Goal: Use online tool/utility: Utilize a website feature to perform a specific function

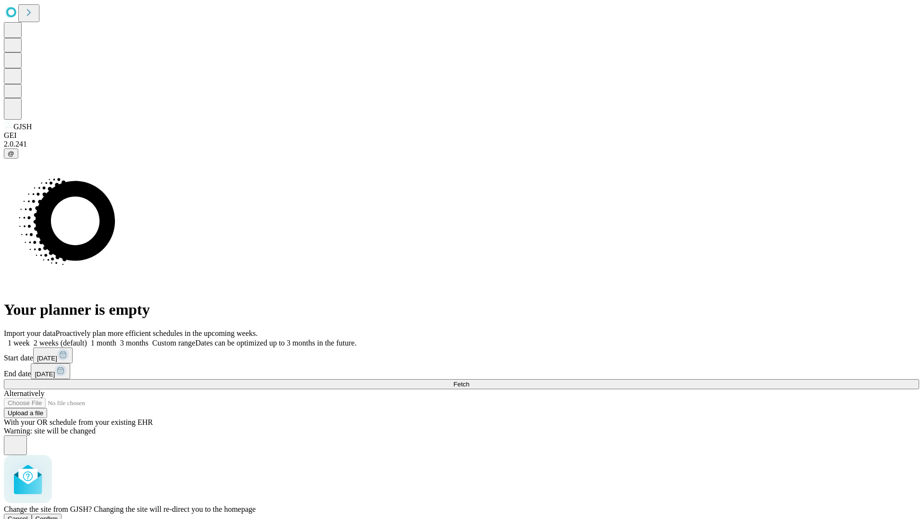
click at [58, 515] on span "Confirm" at bounding box center [47, 518] width 23 height 7
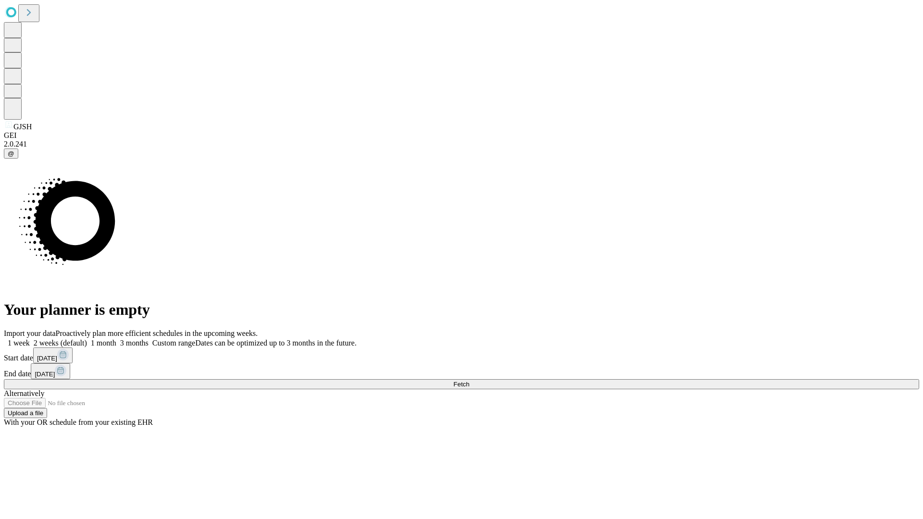
click at [116, 339] on label "1 month" at bounding box center [101, 343] width 29 height 8
click at [469, 381] on span "Fetch" at bounding box center [461, 384] width 16 height 7
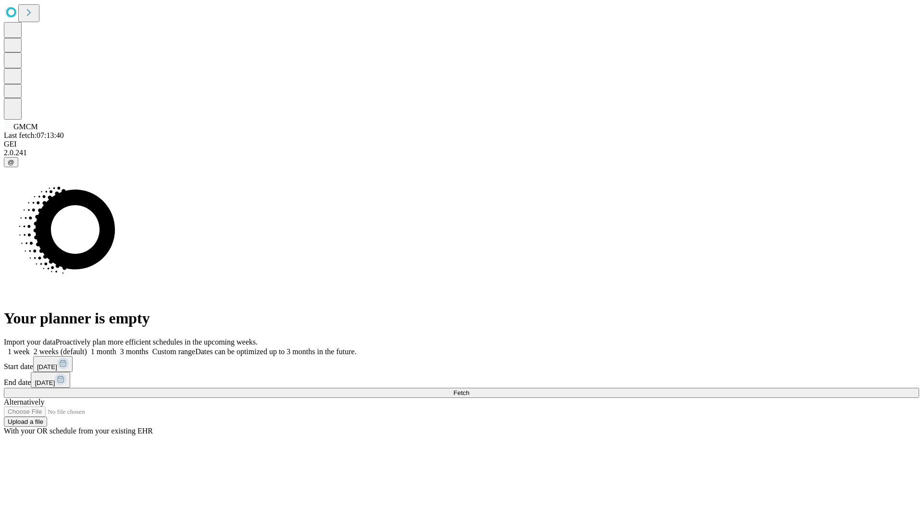
click at [469, 389] on span "Fetch" at bounding box center [461, 392] width 16 height 7
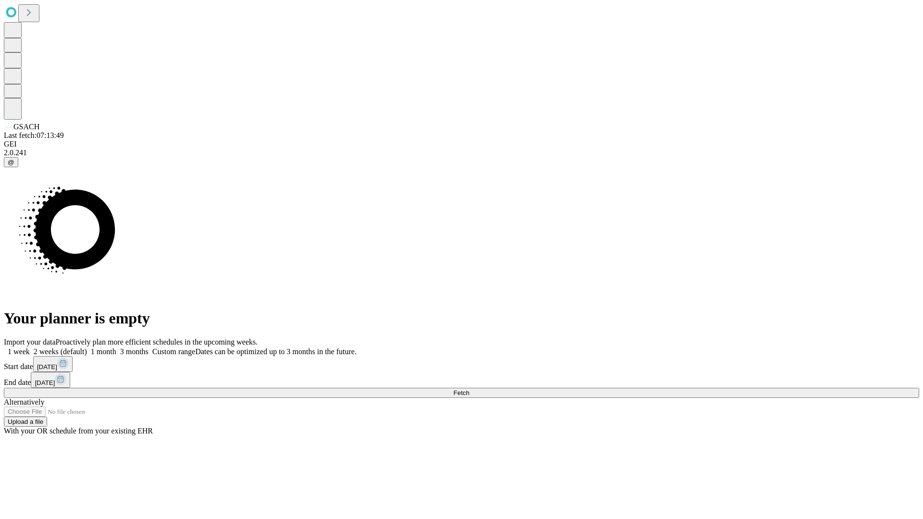
click at [116, 347] on label "1 month" at bounding box center [101, 351] width 29 height 8
click at [469, 389] on span "Fetch" at bounding box center [461, 392] width 16 height 7
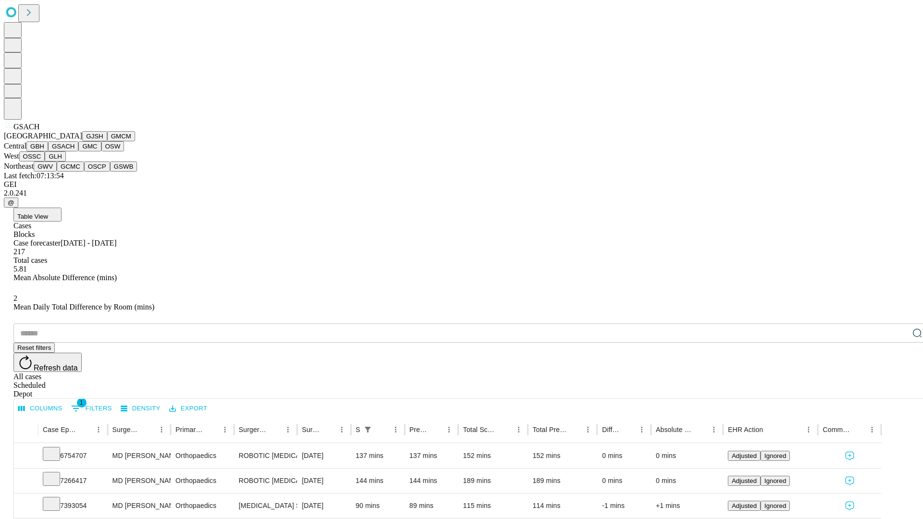
click at [78, 151] on button "GMC" at bounding box center [89, 146] width 23 height 10
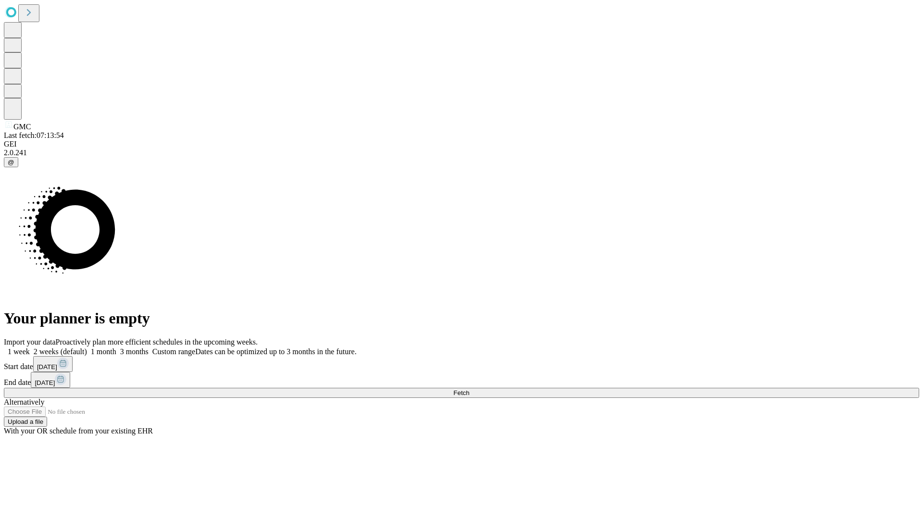
click at [116, 347] on label "1 month" at bounding box center [101, 351] width 29 height 8
click at [469, 389] on span "Fetch" at bounding box center [461, 392] width 16 height 7
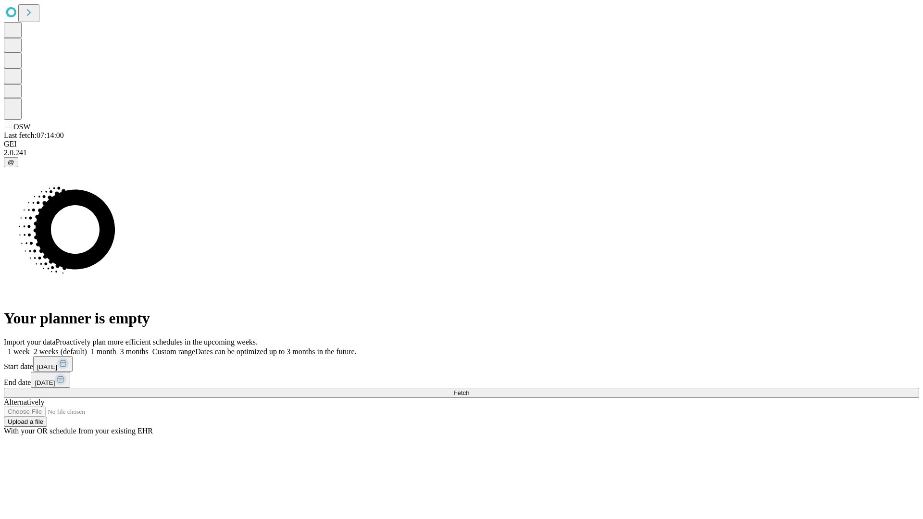
click at [116, 347] on label "1 month" at bounding box center [101, 351] width 29 height 8
click at [469, 389] on span "Fetch" at bounding box center [461, 392] width 16 height 7
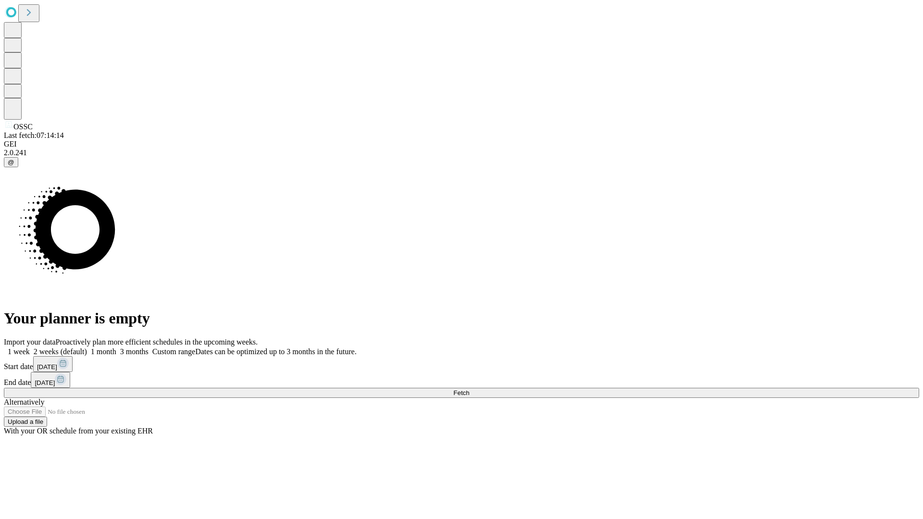
click at [116, 347] on label "1 month" at bounding box center [101, 351] width 29 height 8
click at [469, 389] on span "Fetch" at bounding box center [461, 392] width 16 height 7
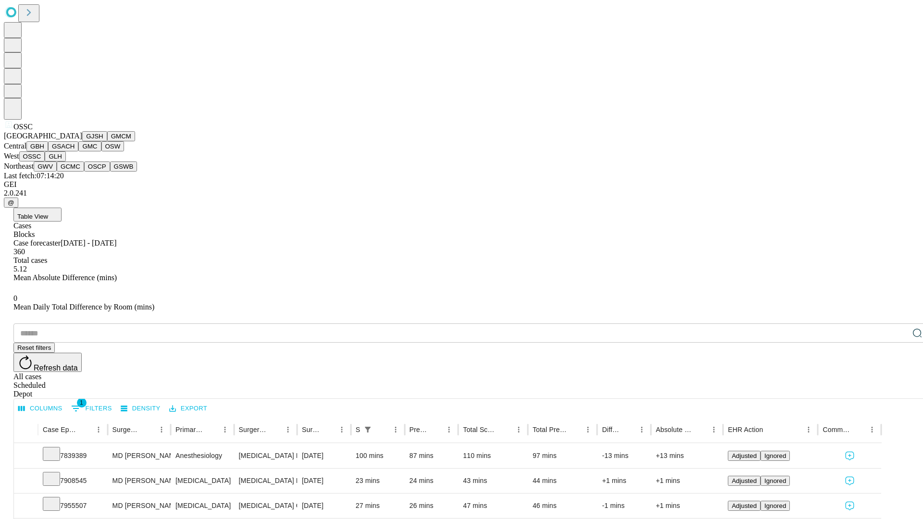
click at [65, 161] on button "GLH" at bounding box center [55, 156] width 21 height 10
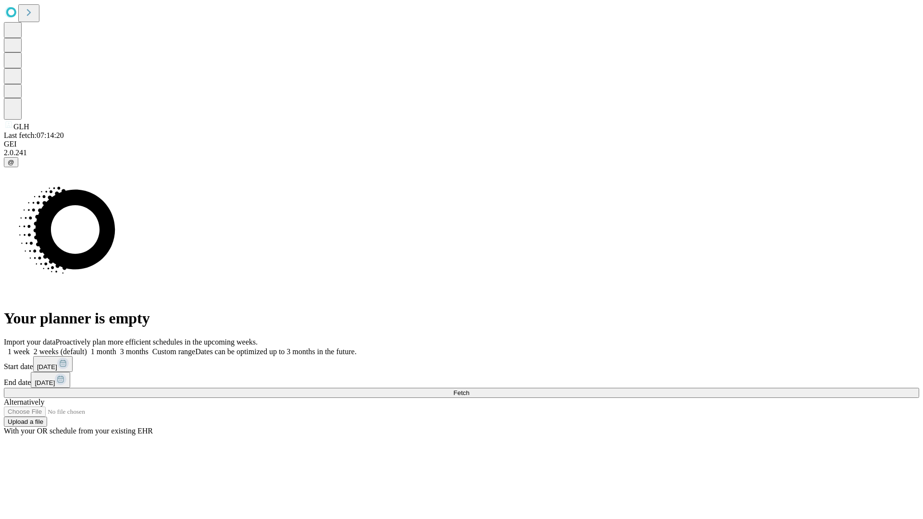
click at [116, 347] on label "1 month" at bounding box center [101, 351] width 29 height 8
click at [469, 389] on span "Fetch" at bounding box center [461, 392] width 16 height 7
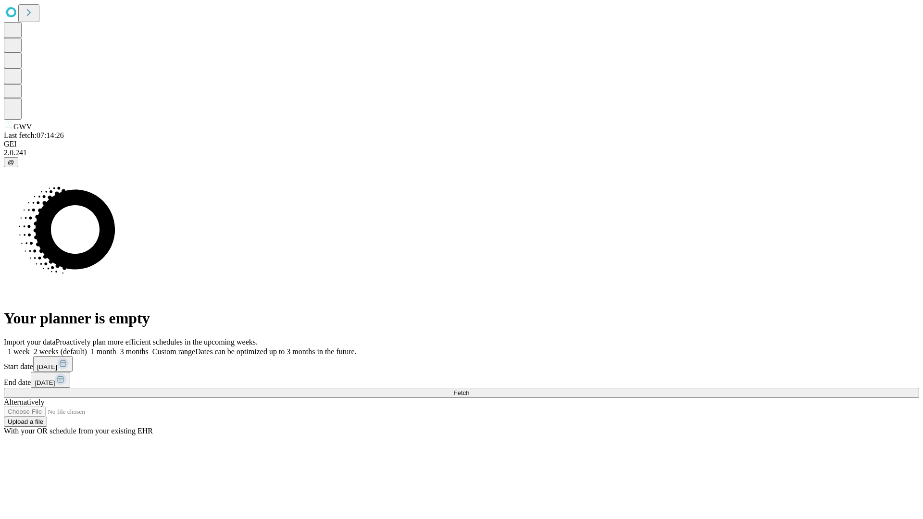
click at [116, 347] on label "1 month" at bounding box center [101, 351] width 29 height 8
click at [469, 389] on span "Fetch" at bounding box center [461, 392] width 16 height 7
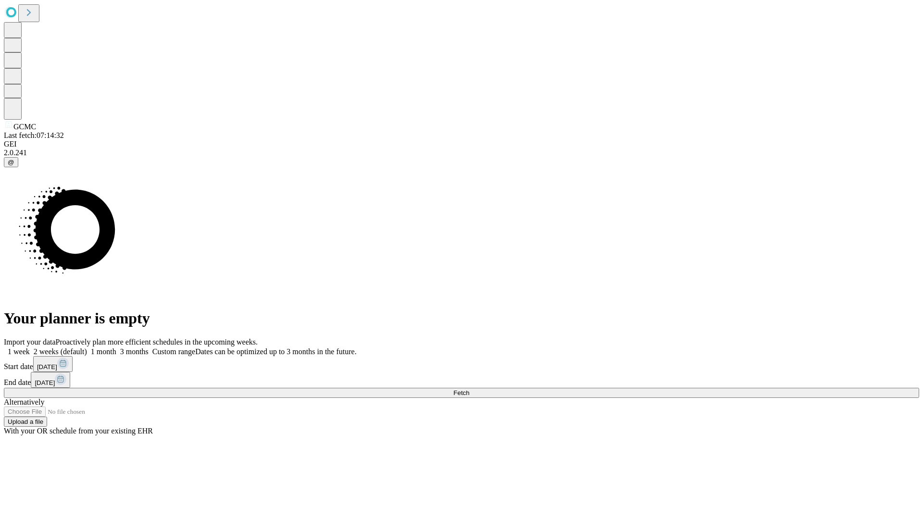
click at [116, 347] on label "1 month" at bounding box center [101, 351] width 29 height 8
click at [469, 389] on span "Fetch" at bounding box center [461, 392] width 16 height 7
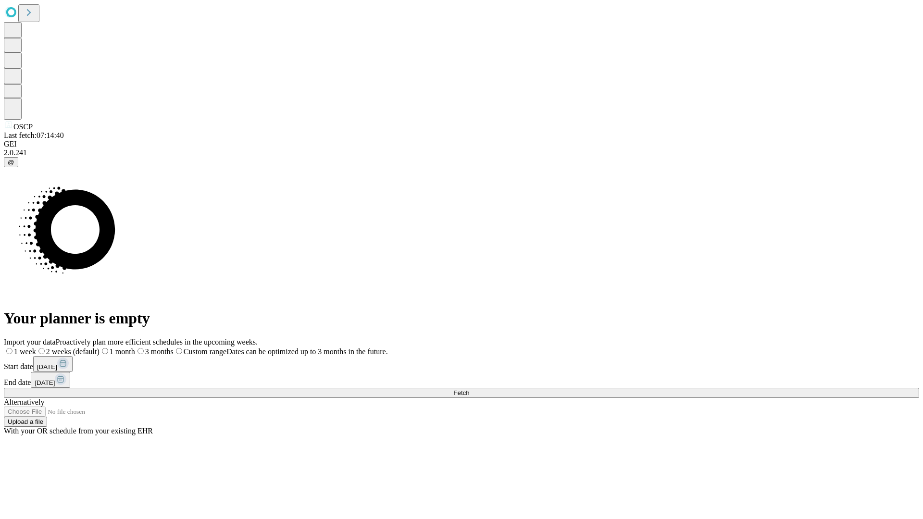
click at [469, 389] on span "Fetch" at bounding box center [461, 392] width 16 height 7
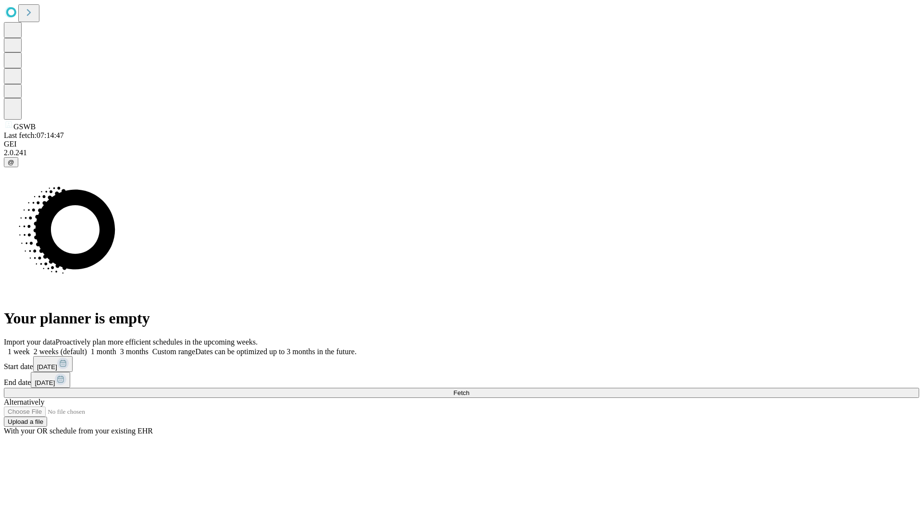
click at [116, 347] on label "1 month" at bounding box center [101, 351] width 29 height 8
click at [469, 389] on span "Fetch" at bounding box center [461, 392] width 16 height 7
